Goal: Task Accomplishment & Management: Use online tool/utility

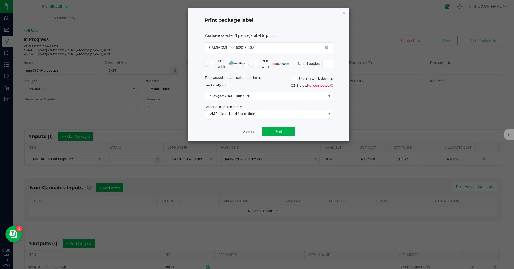
click at [345, 14] on icon "button" at bounding box center [344, 13] width 4 height 6
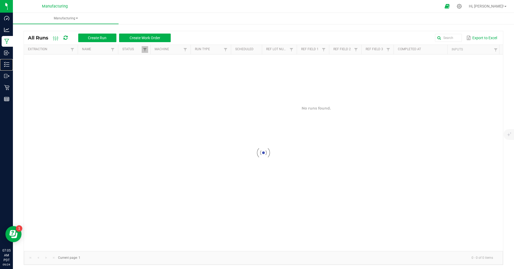
click at [0, 0] on p "Inventory" at bounding box center [0, 0] width 0 height 0
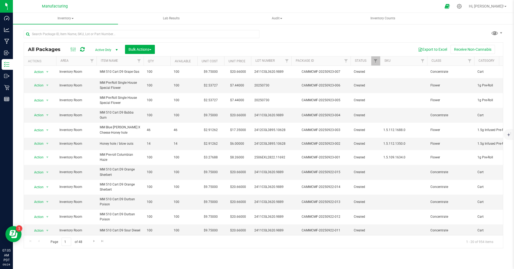
click at [101, 51] on span "Active Only" at bounding box center [106, 50] width 30 height 8
click at [100, 82] on li "All" at bounding box center [105, 83] width 29 height 8
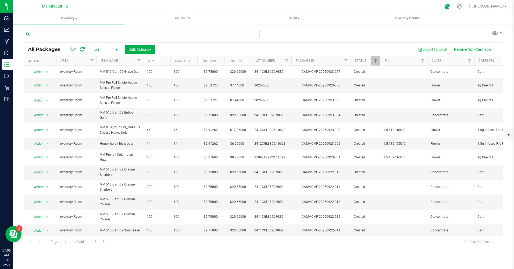
click at [32, 34] on input "text" at bounding box center [142, 34] width 236 height 8
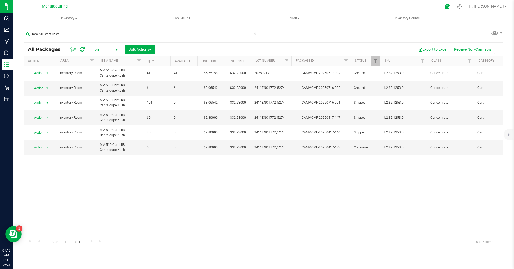
type input "mm 510 cart lrb ca"
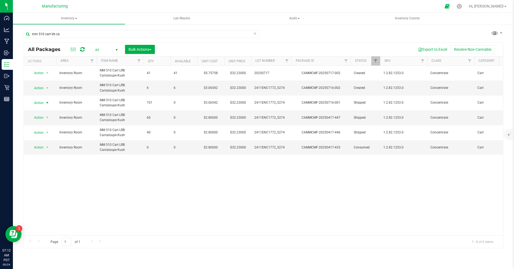
click at [39, 102] on span "Action" at bounding box center [36, 103] width 15 height 8
click at [46, 136] on li "Print package label" at bounding box center [47, 136] width 34 height 8
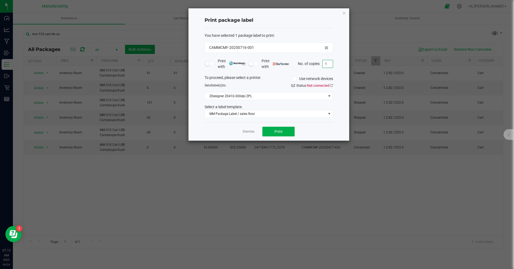
click at [329, 66] on input "1" at bounding box center [328, 64] width 10 height 8
type input "13"
click at [288, 130] on button "Print" at bounding box center [278, 132] width 32 height 10
